Goal: Check status: Check status

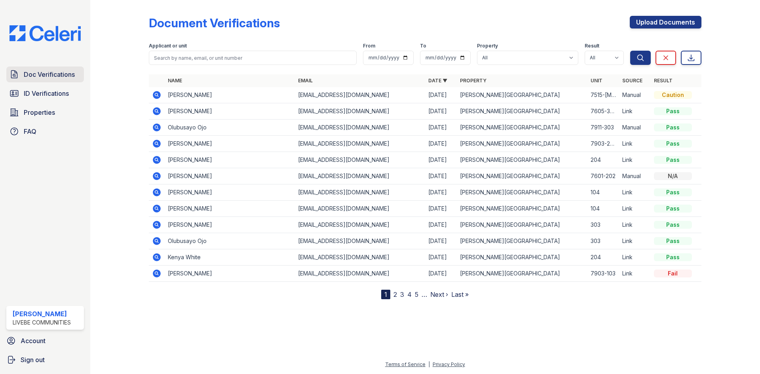
click at [38, 72] on span "Doc Verifications" at bounding box center [49, 74] width 51 height 9
click at [156, 127] on icon at bounding box center [156, 127] width 2 height 2
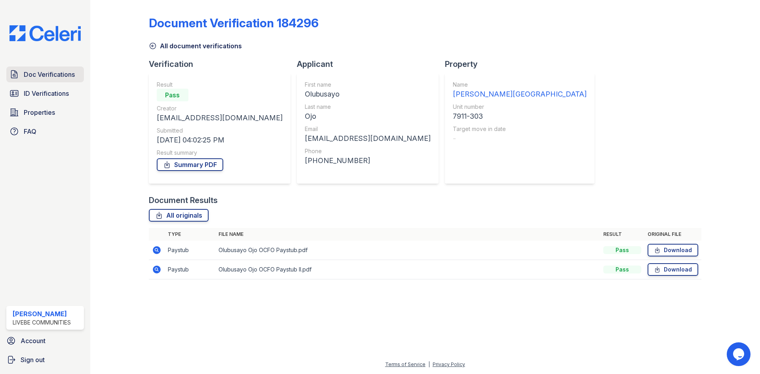
click at [52, 78] on span "Doc Verifications" at bounding box center [49, 74] width 51 height 9
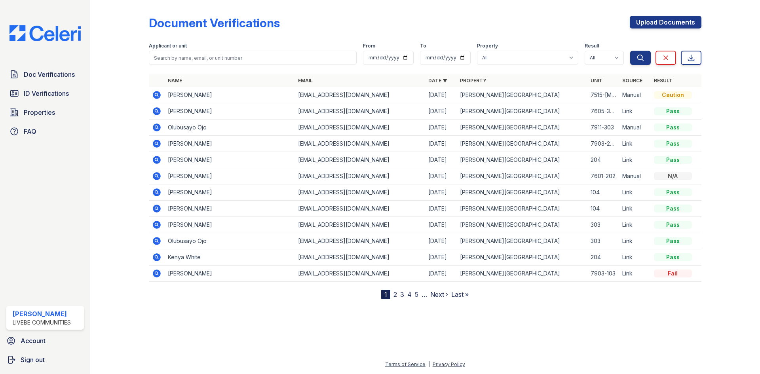
click at [158, 225] on icon at bounding box center [157, 225] width 8 height 8
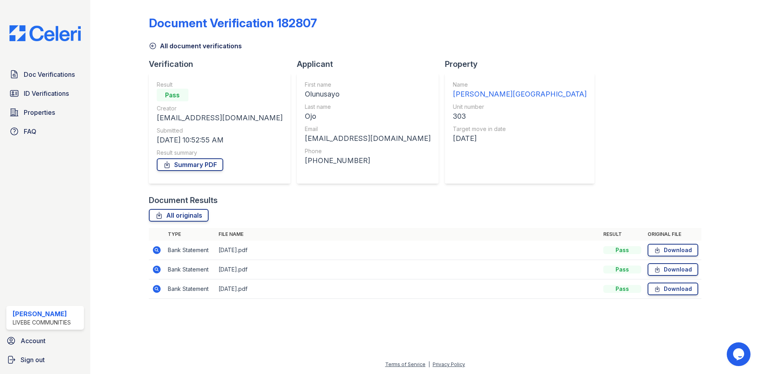
click at [156, 249] on icon at bounding box center [156, 249] width 2 height 2
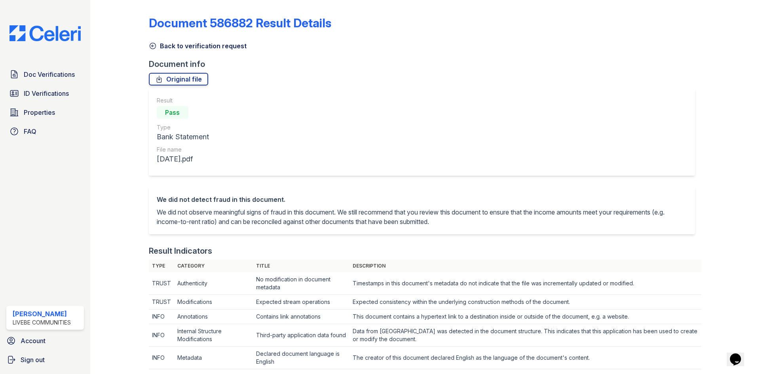
click at [152, 46] on icon at bounding box center [153, 46] width 6 height 6
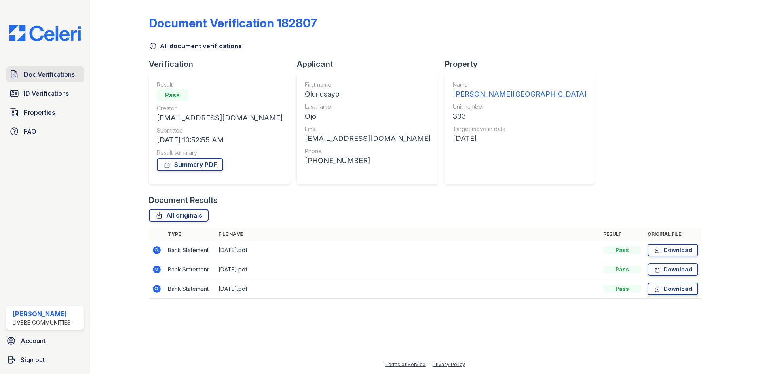
click at [54, 74] on span "Doc Verifications" at bounding box center [49, 74] width 51 height 9
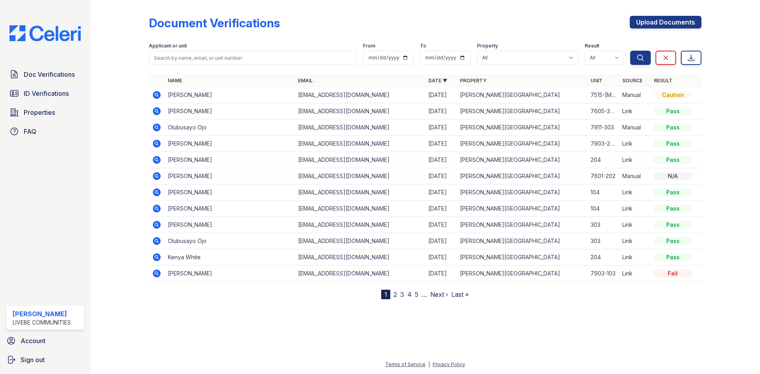
click at [155, 128] on icon at bounding box center [157, 127] width 8 height 8
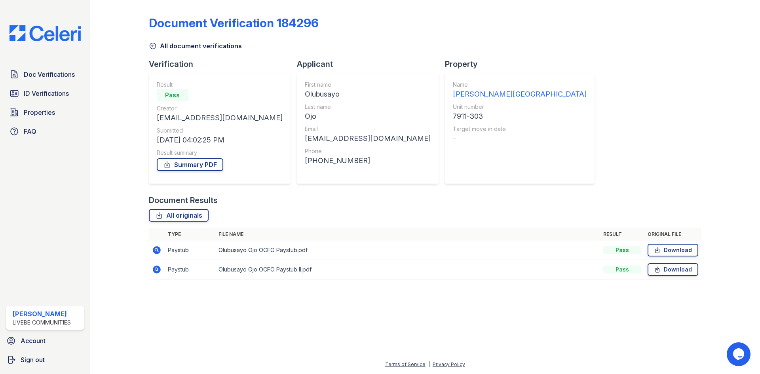
click at [158, 251] on icon at bounding box center [157, 250] width 8 height 8
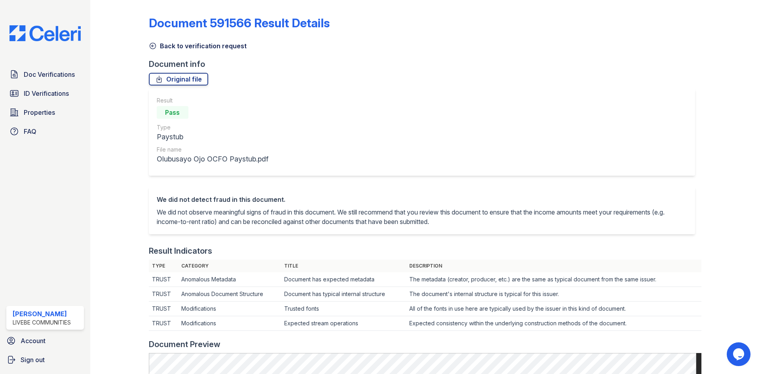
click at [152, 45] on icon at bounding box center [153, 46] width 8 height 8
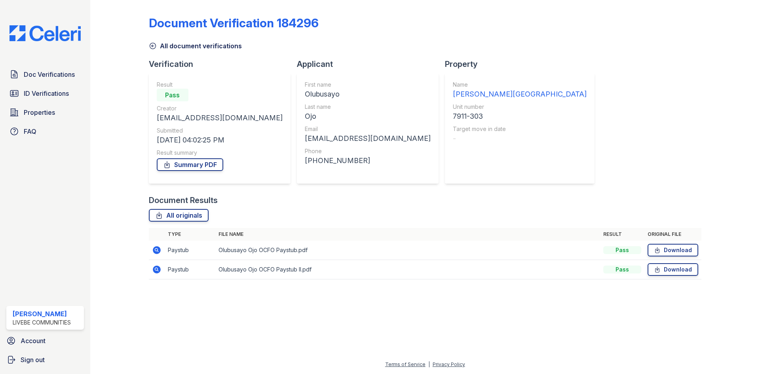
click at [157, 270] on icon at bounding box center [156, 269] width 2 height 2
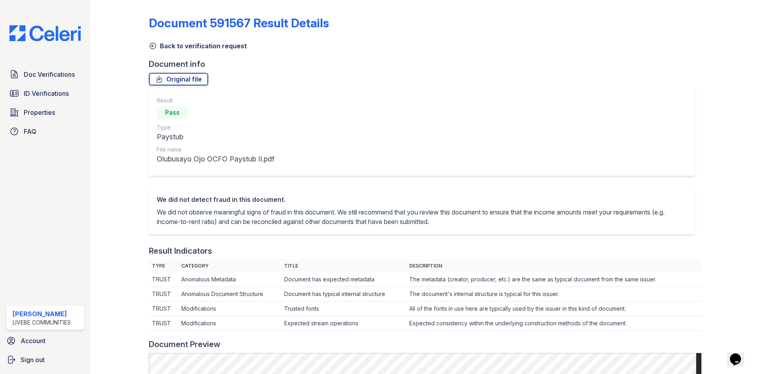
click at [153, 45] on icon at bounding box center [153, 46] width 8 height 8
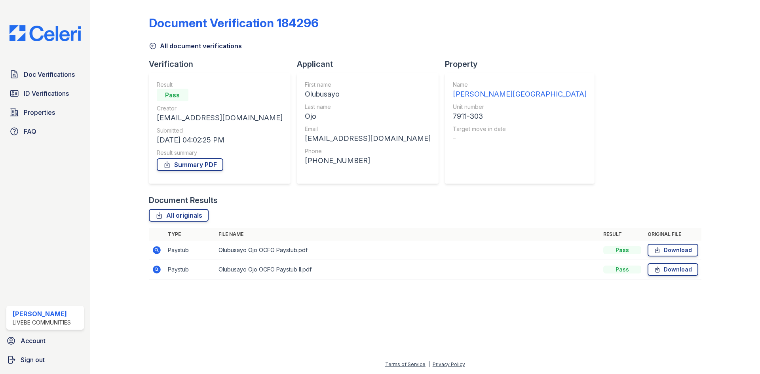
click at [152, 47] on icon at bounding box center [153, 46] width 6 height 6
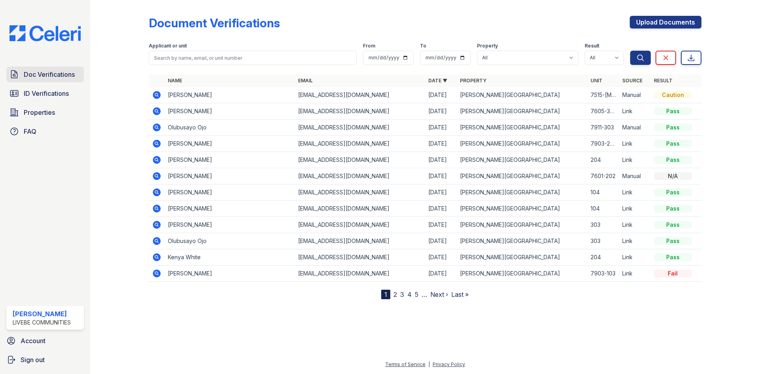
click at [70, 76] on span "Doc Verifications" at bounding box center [49, 74] width 51 height 9
click at [135, 72] on div at bounding box center [126, 151] width 46 height 296
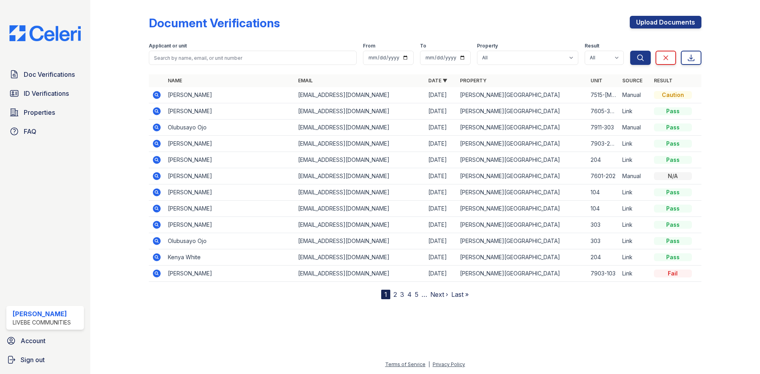
click at [135, 72] on div at bounding box center [126, 151] width 46 height 296
click at [137, 72] on div at bounding box center [126, 151] width 46 height 296
click at [139, 44] on div at bounding box center [126, 151] width 46 height 296
